Goal: Check status: Check status

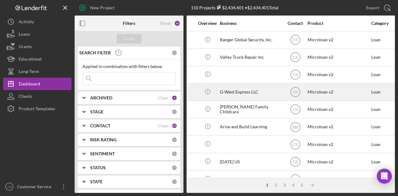
scroll to position [0, 113]
click at [280, 96] on div "G-West Express LLC" at bounding box center [251, 92] width 62 height 16
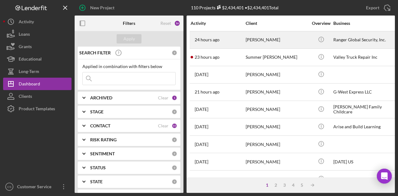
click at [294, 39] on div "[PERSON_NAME]" at bounding box center [277, 40] width 62 height 16
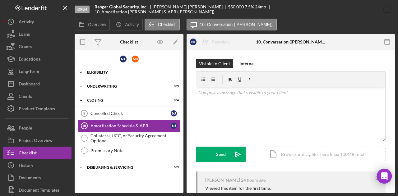
click at [138, 71] on div "Eligibility" at bounding box center [131, 73] width 89 height 4
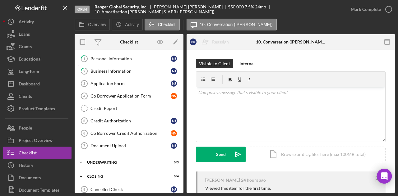
scroll to position [60, 0]
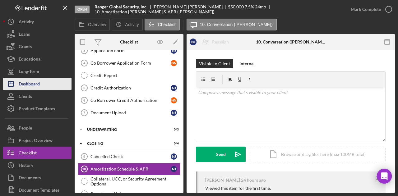
click at [49, 88] on button "Icon/Dashboard Dashboard" at bounding box center [37, 84] width 68 height 12
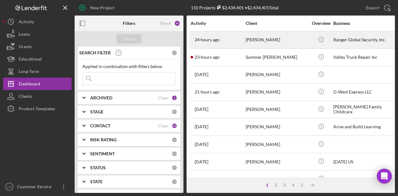
click at [239, 40] on div "24 hours ago [PERSON_NAME]" at bounding box center [218, 40] width 54 height 16
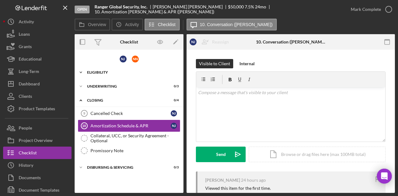
click at [98, 73] on div "Eligibility" at bounding box center [131, 73] width 89 height 4
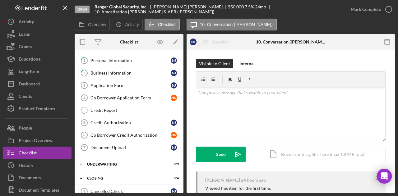
scroll to position [25, 0]
click at [132, 133] on div "Co Borrower Credit Authorization" at bounding box center [130, 135] width 80 height 5
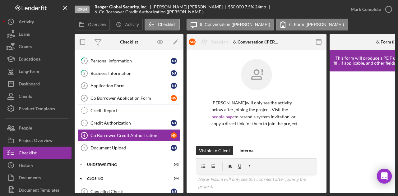
click at [113, 96] on div "Co Borrower Application Form" at bounding box center [130, 98] width 80 height 5
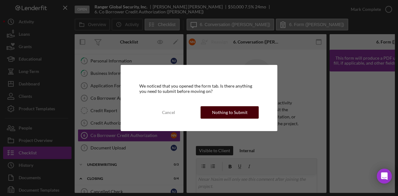
click at [216, 114] on div "Nothing to Submit" at bounding box center [229, 112] width 35 height 12
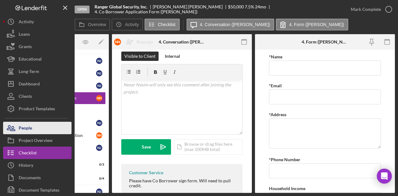
click at [53, 127] on button "People" at bounding box center [37, 128] width 68 height 12
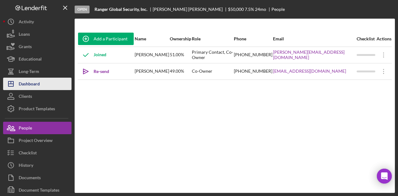
click at [22, 84] on div "Dashboard" at bounding box center [29, 85] width 21 height 14
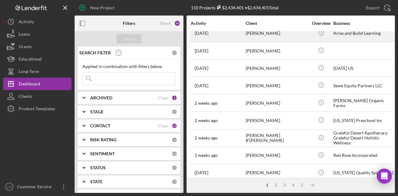
scroll to position [94, 0]
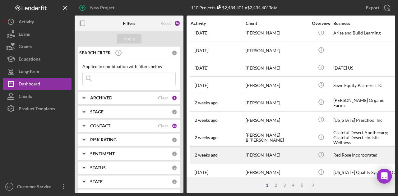
click at [297, 150] on div "[PERSON_NAME]" at bounding box center [277, 155] width 62 height 16
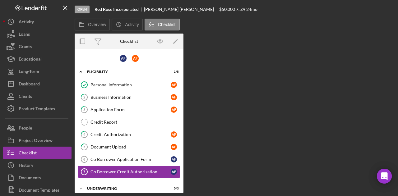
scroll to position [31, 0]
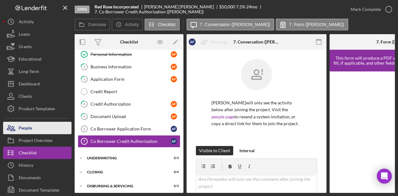
click at [29, 129] on div "People" at bounding box center [25, 129] width 13 height 14
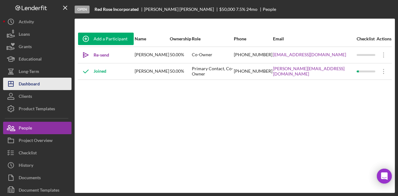
click at [43, 82] on button "Icon/Dashboard Dashboard" at bounding box center [37, 84] width 68 height 12
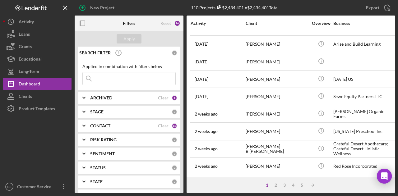
scroll to position [81, 0]
